Goal: Check status: Check status

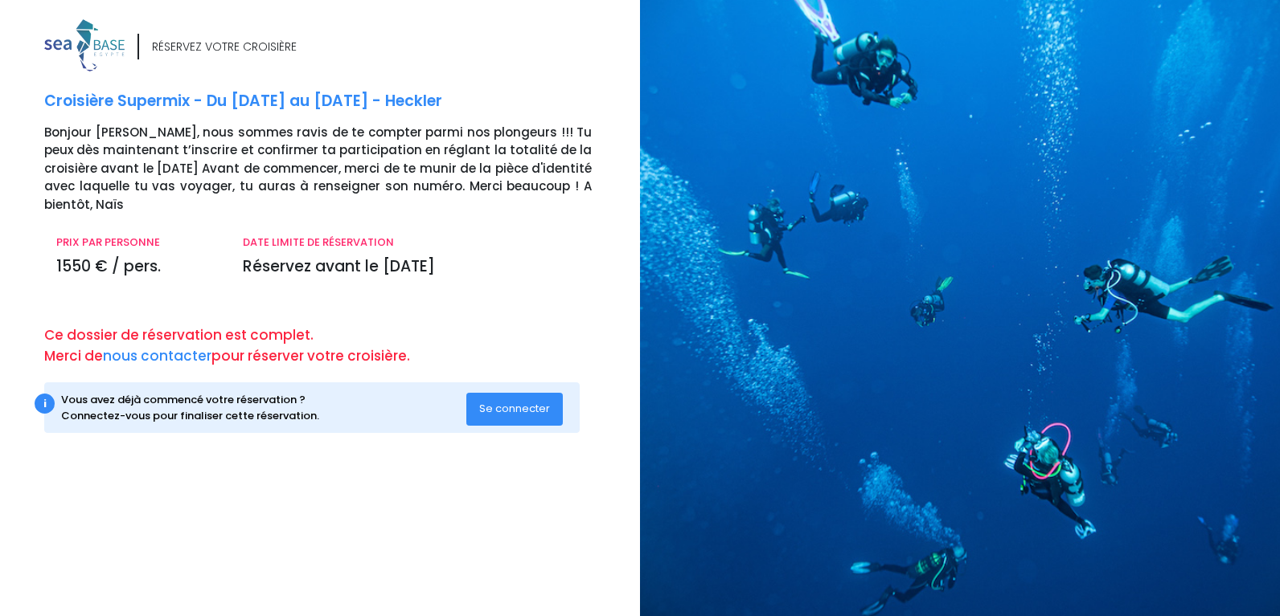
click at [510, 405] on span "Se connecter" at bounding box center [514, 408] width 71 height 15
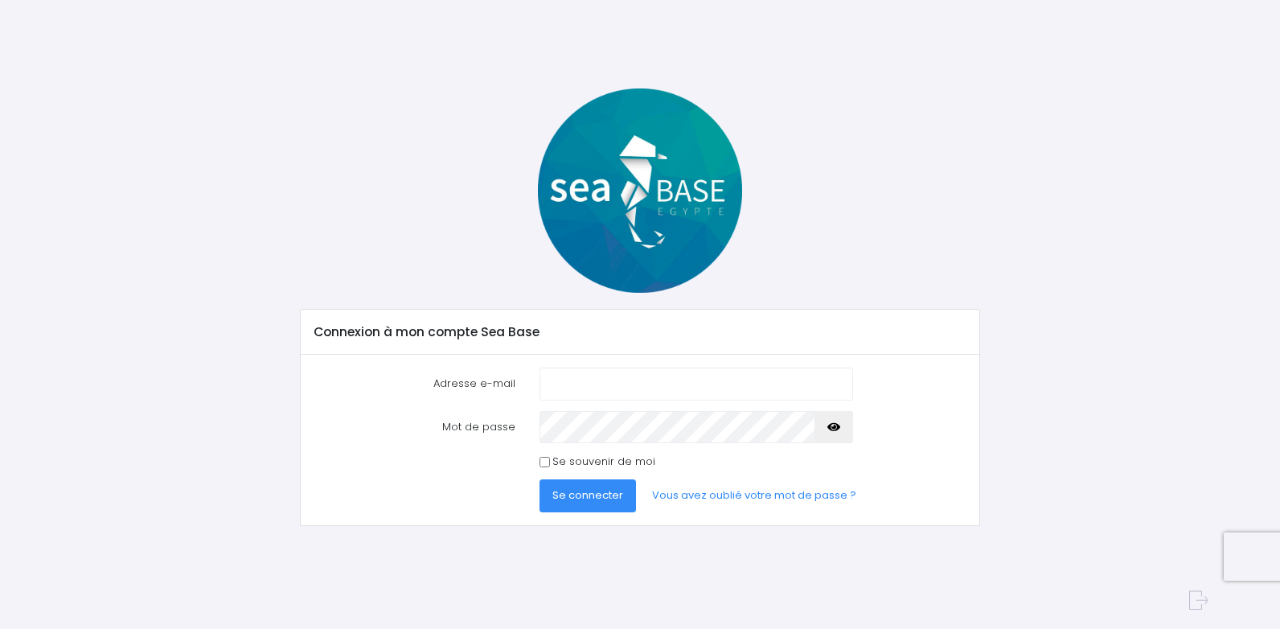
click at [571, 378] on input "Adresse e-mail" at bounding box center [695, 383] width 313 height 32
type input "[PERSON_NAME][EMAIL_ADDRESS][DOMAIN_NAME]"
click at [539, 479] on button "Se connecter" at bounding box center [587, 495] width 96 height 32
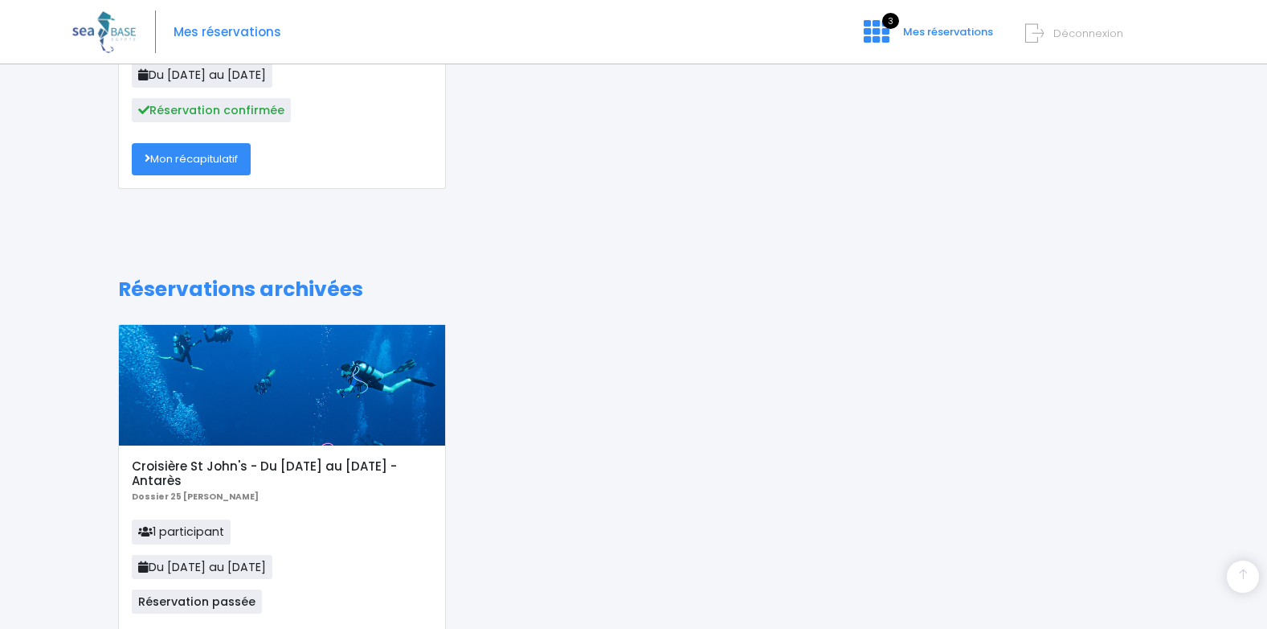
scroll to position [877, 0]
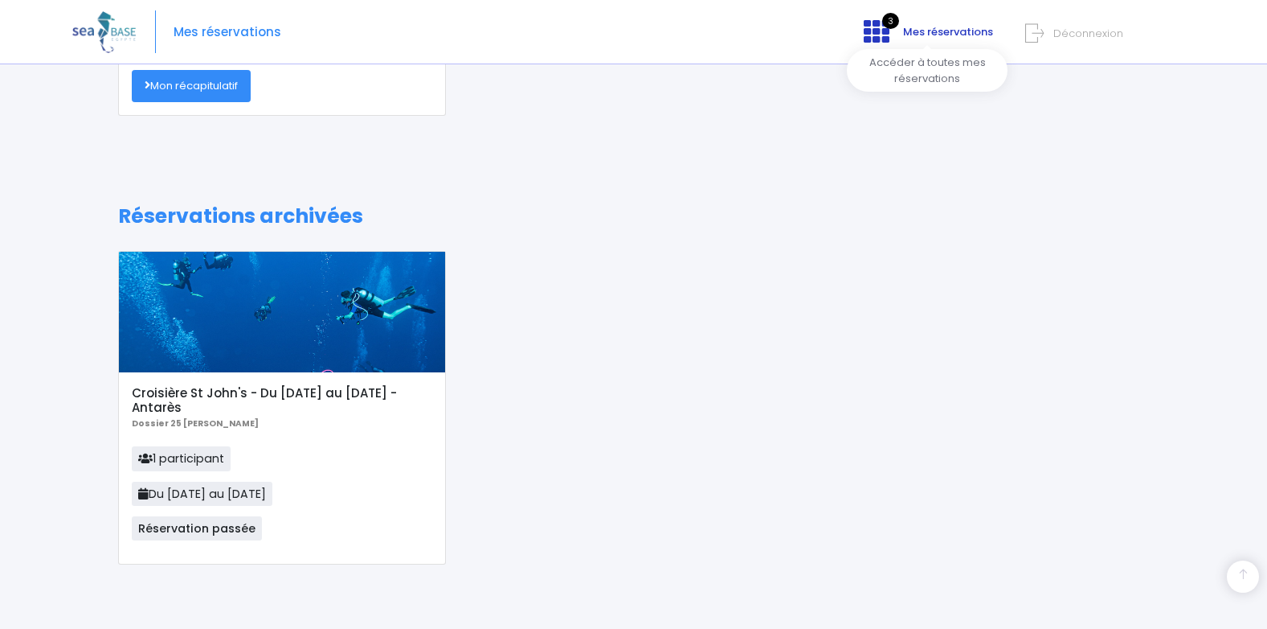
click at [919, 34] on span "Mes réservations" at bounding box center [948, 31] width 90 height 15
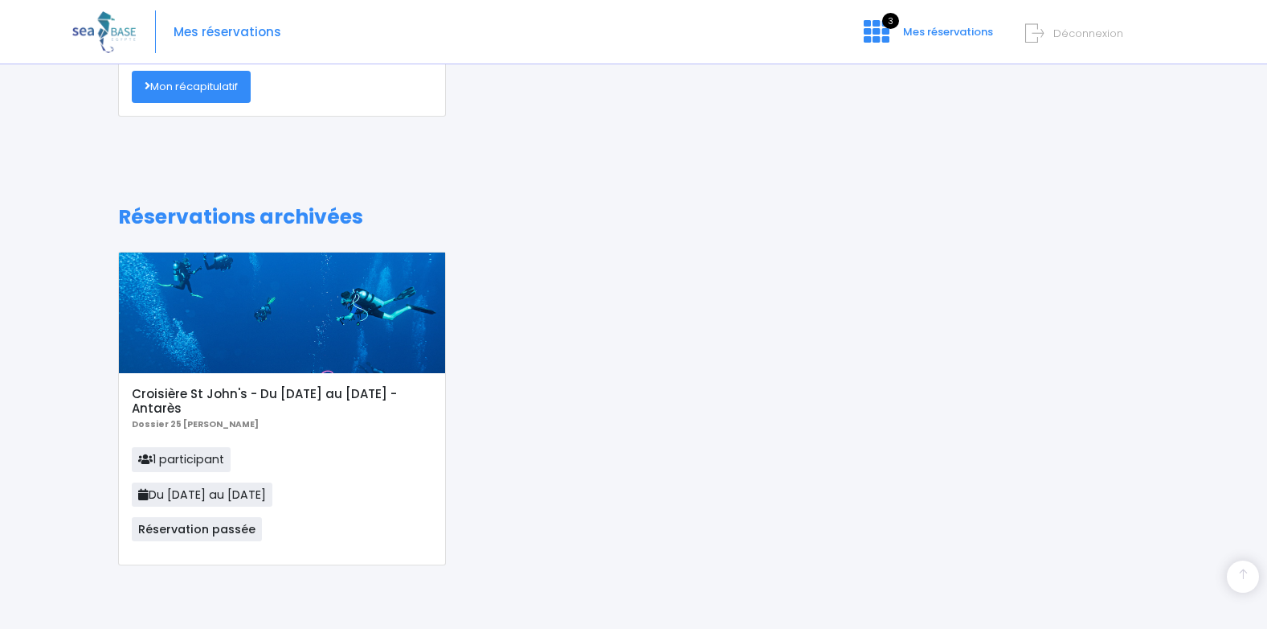
scroll to position [877, 0]
click at [313, 218] on h1 "Réservations archivées" at bounding box center [633, 216] width 1031 height 24
click at [313, 326] on div at bounding box center [282, 312] width 326 height 121
click at [186, 427] on b "Dossier 25 Isabelle Lecoconnier" at bounding box center [195, 423] width 127 height 12
click at [185, 524] on span "Réservation passée" at bounding box center [197, 528] width 130 height 24
